Goal: Task Accomplishment & Management: Use online tool/utility

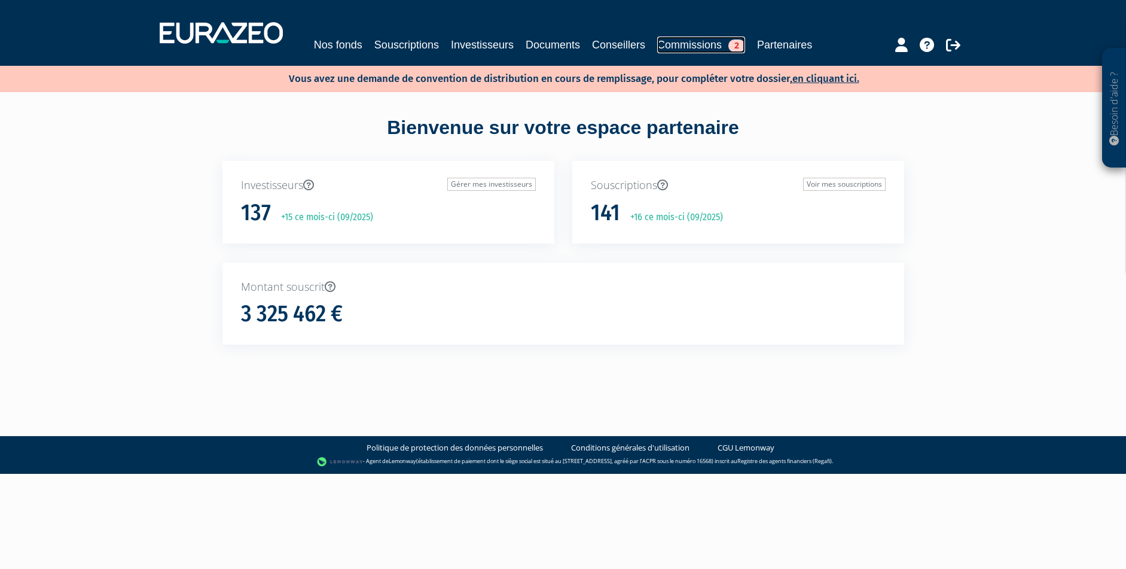
click at [704, 42] on link "Commissions 2" at bounding box center [701, 44] width 88 height 17
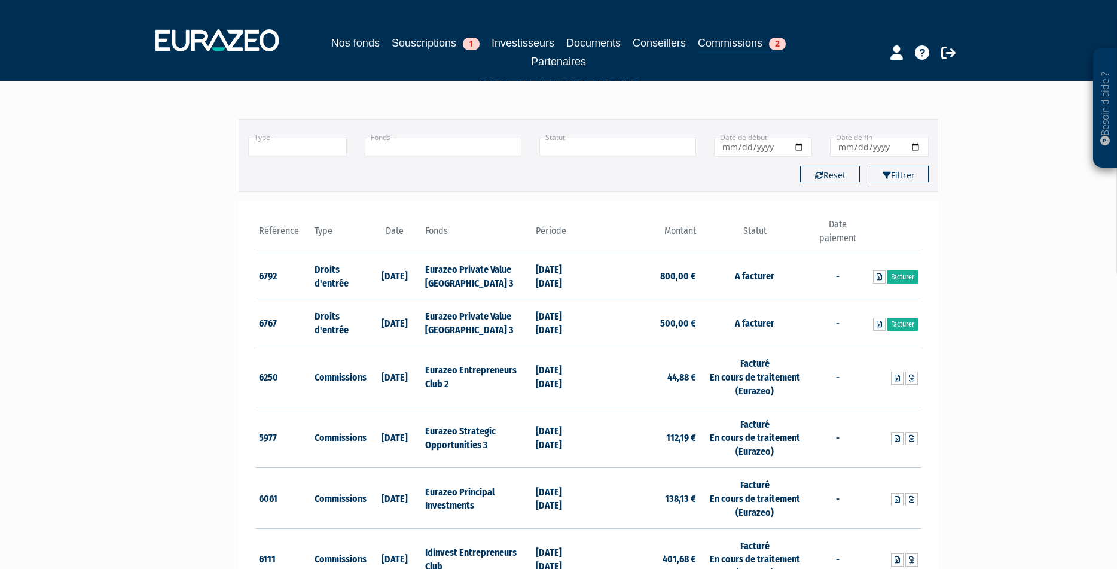
scroll to position [60, 0]
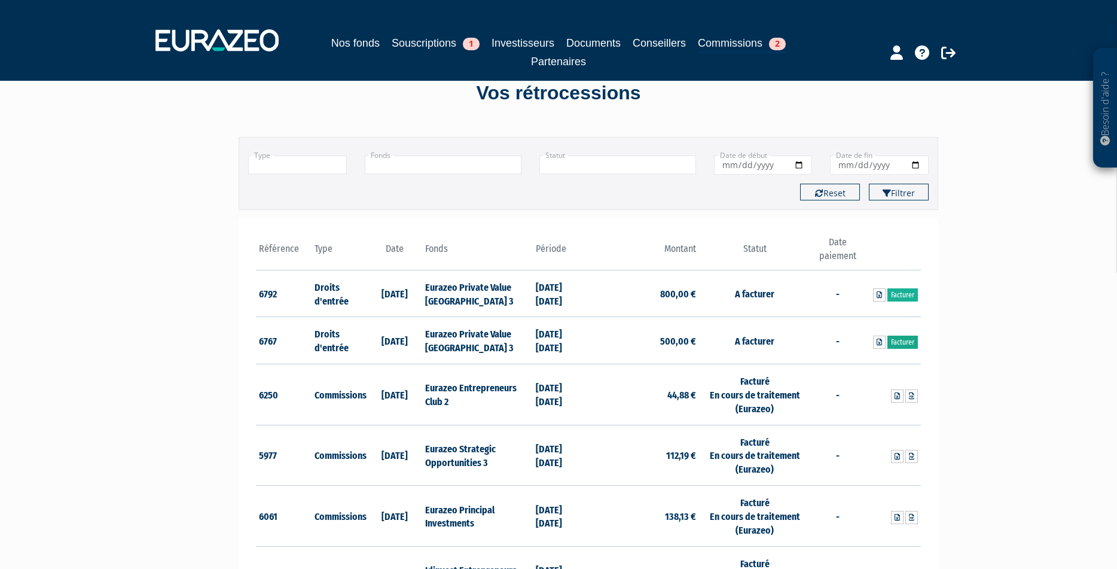
click at [906, 344] on link "Facturer" at bounding box center [902, 341] width 30 height 13
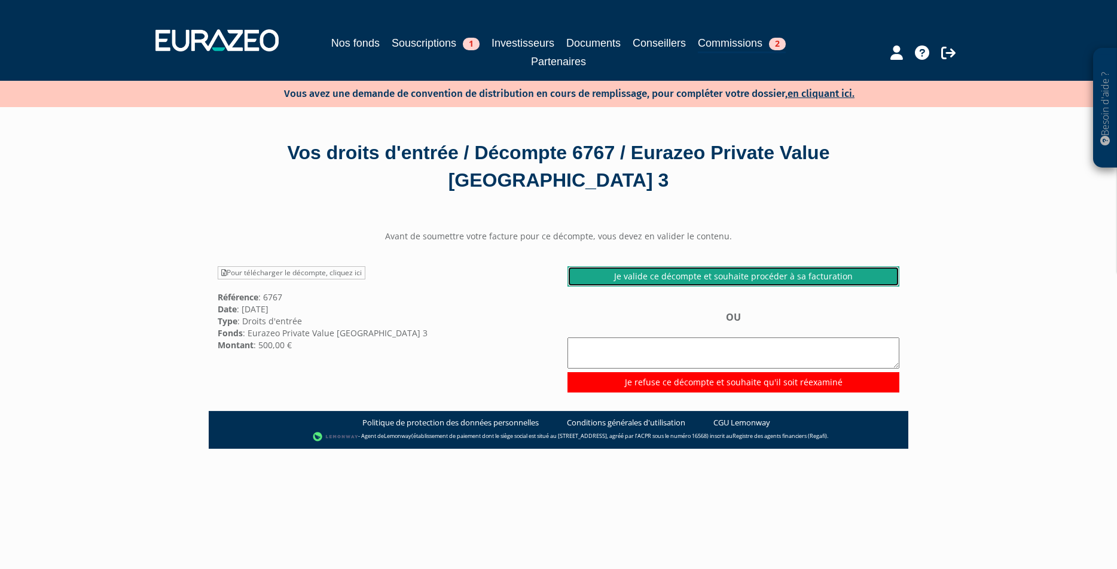
click at [642, 276] on link "Je valide ce décompte et souhaite procéder à sa facturation" at bounding box center [733, 276] width 332 height 20
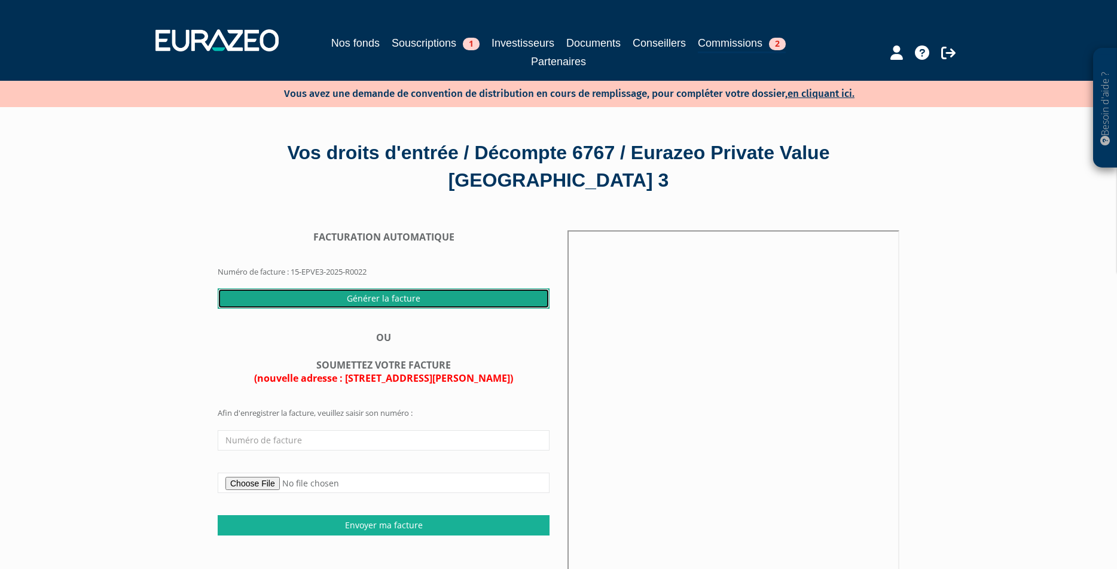
drag, startPoint x: 383, startPoint y: 298, endPoint x: 602, endPoint y: 37, distance: 340.8
click at [382, 298] on input "Générer la facture" at bounding box center [384, 298] width 332 height 20
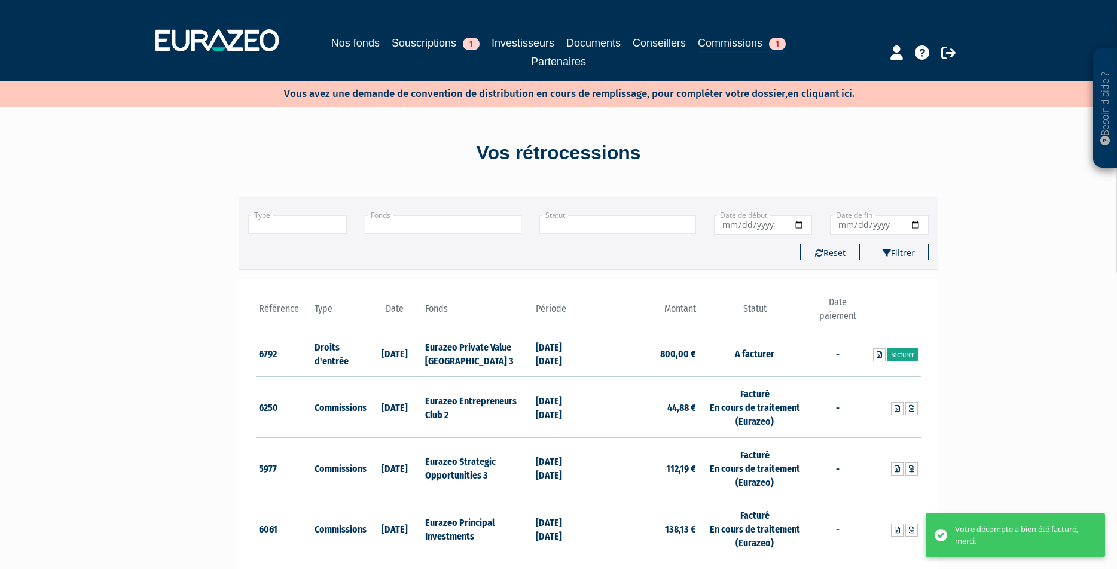
click at [899, 353] on link "Facturer" at bounding box center [902, 354] width 30 height 13
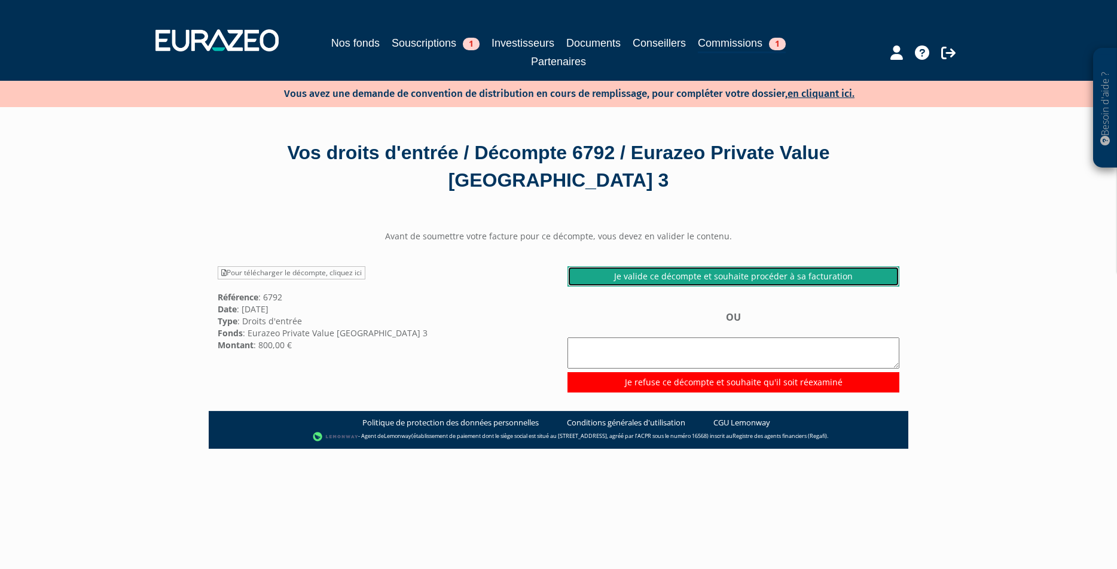
click at [673, 274] on link "Je valide ce décompte et souhaite procéder à sa facturation" at bounding box center [733, 276] width 332 height 20
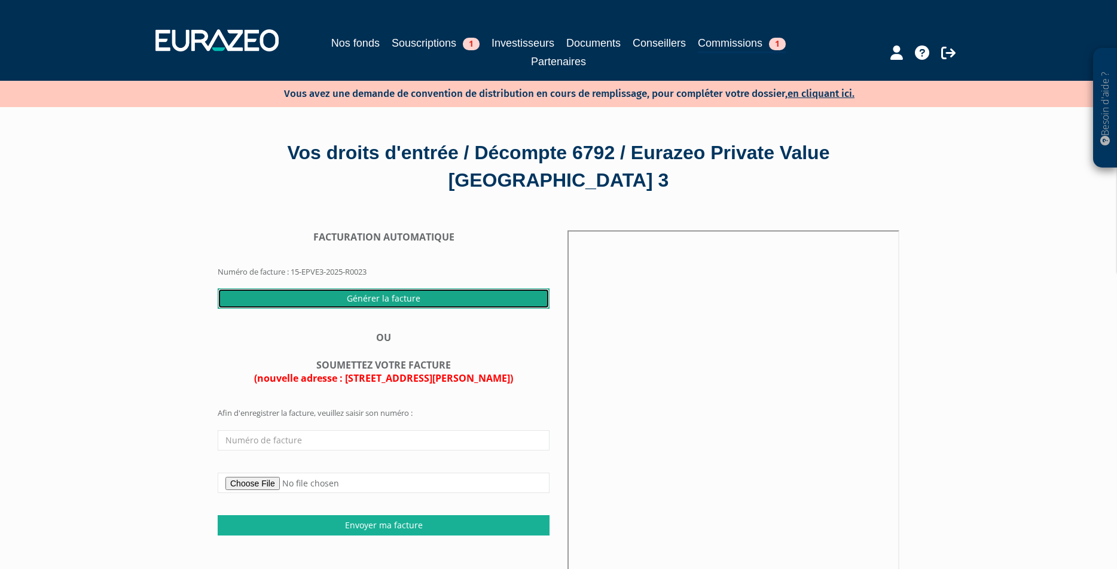
click at [405, 295] on input "Générer la facture" at bounding box center [384, 298] width 332 height 20
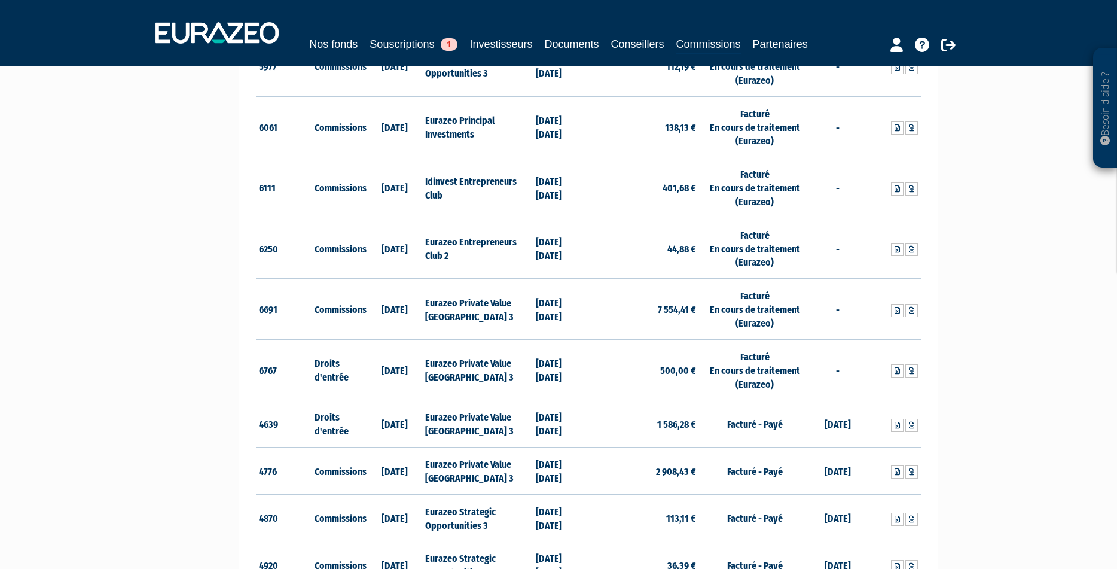
scroll to position [359, 0]
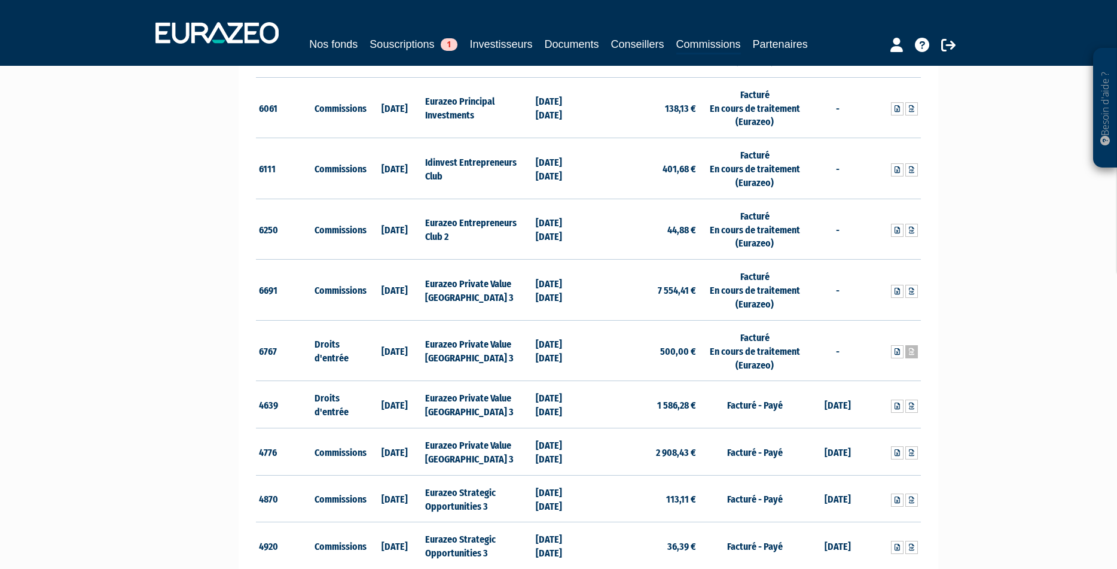
click at [914, 352] on link at bounding box center [911, 351] width 13 height 13
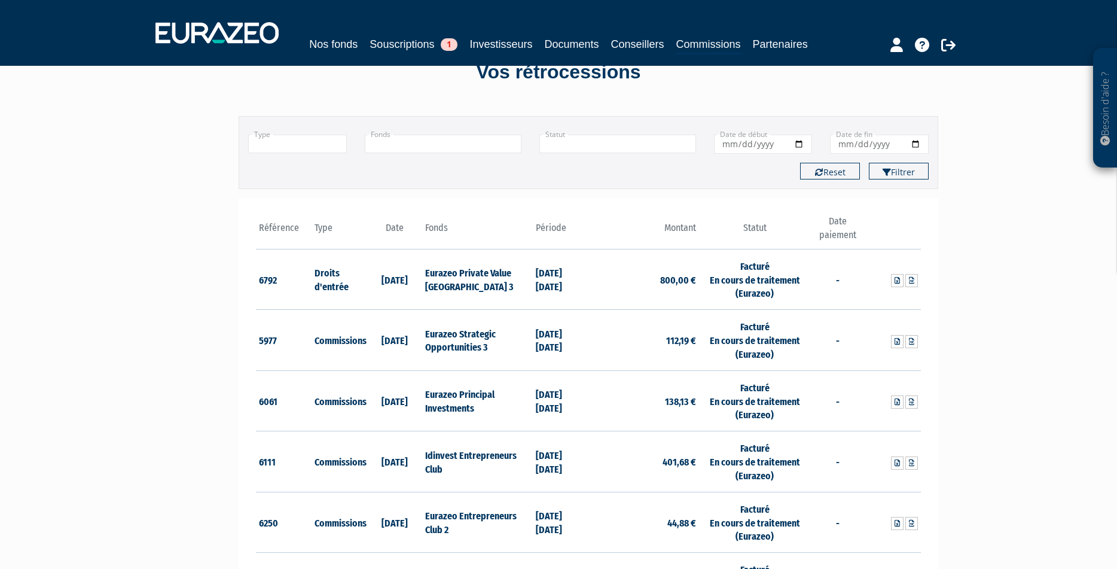
scroll to position [0, 0]
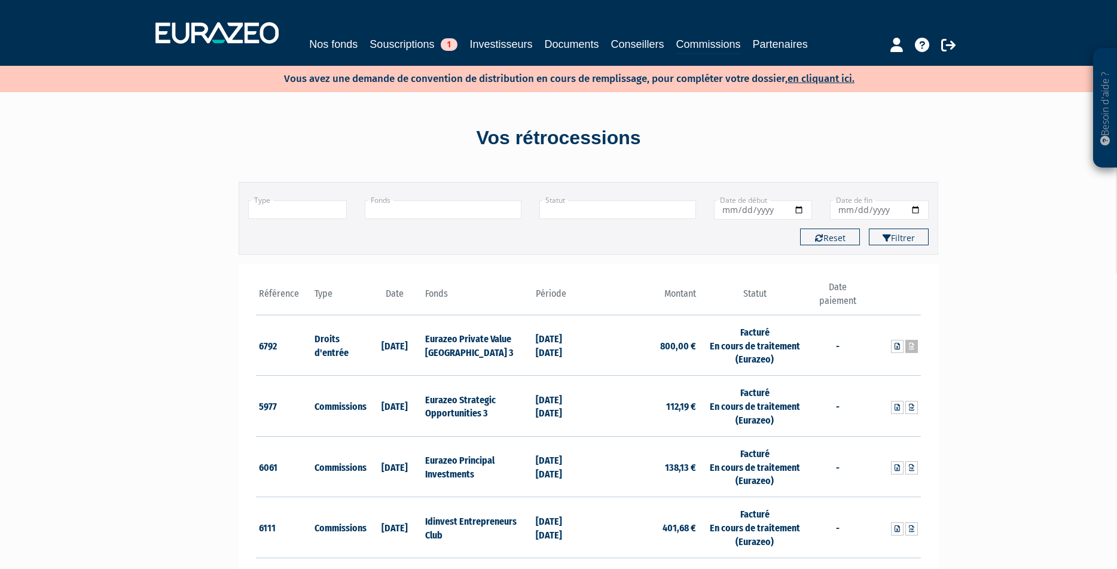
click at [912, 344] on icon at bounding box center [911, 346] width 5 height 7
click at [898, 344] on icon at bounding box center [897, 346] width 5 height 7
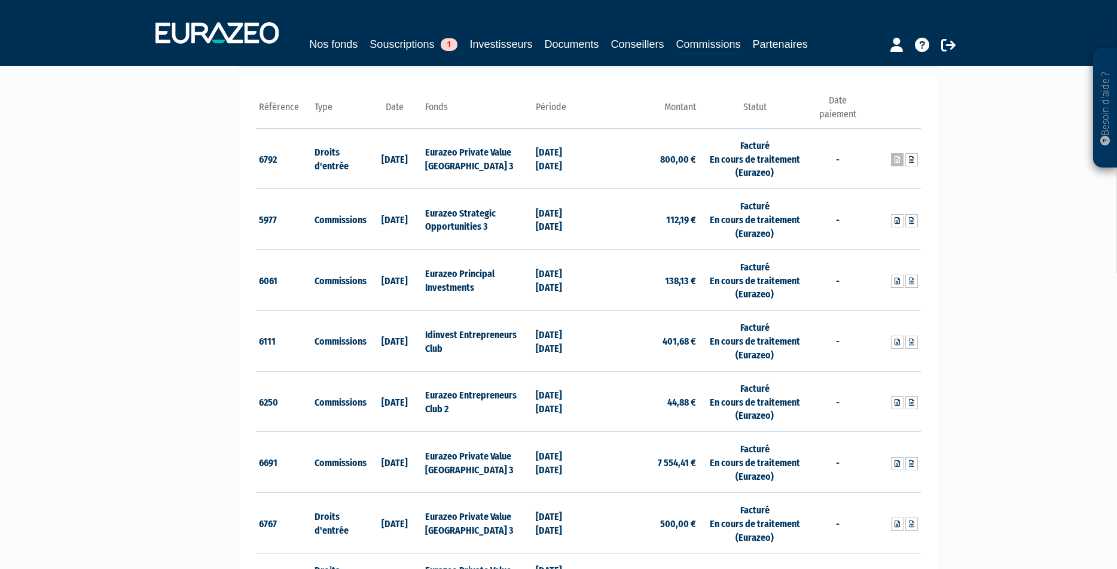
scroll to position [299, 0]
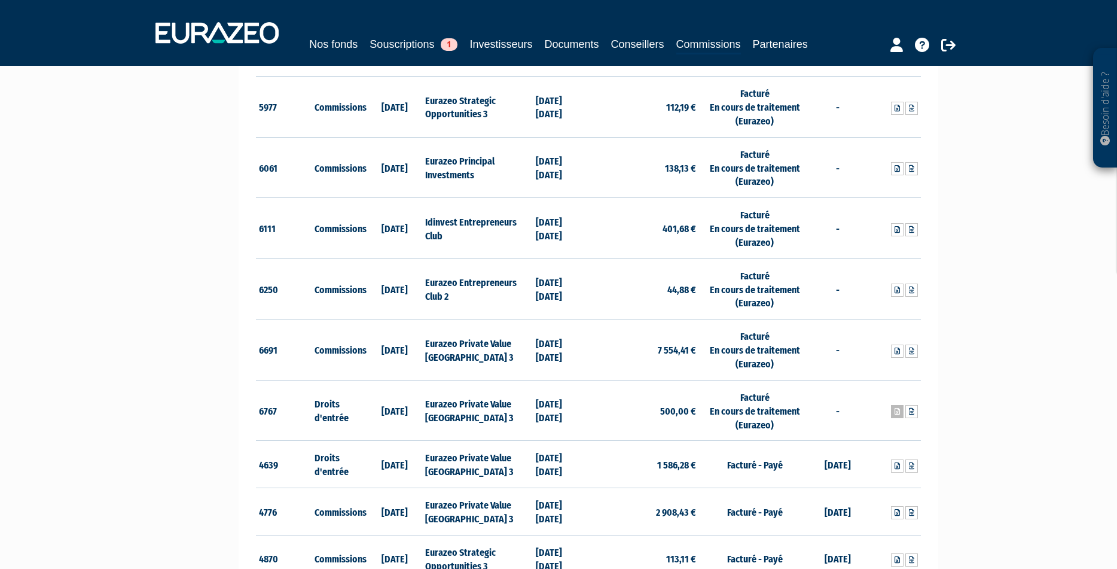
click at [893, 407] on link at bounding box center [897, 411] width 13 height 13
